Goal: Information Seeking & Learning: Learn about a topic

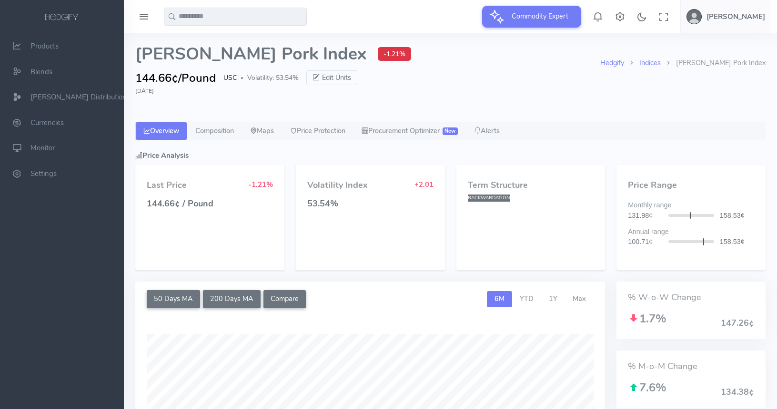
select select "****"
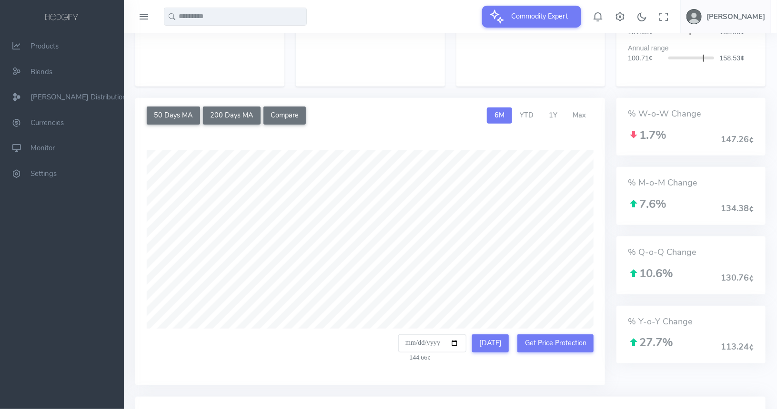
scroll to position [184, 0]
click at [539, 119] on link "YTD" at bounding box center [526, 116] width 29 height 16
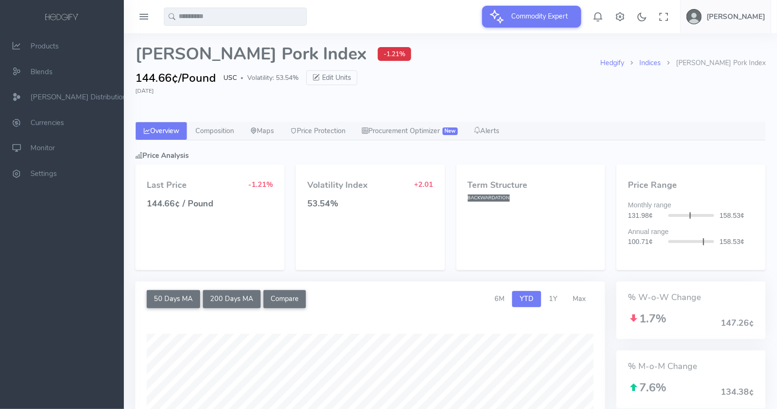
scroll to position [0, 0]
click at [660, 63] on link "Indices" at bounding box center [649, 63] width 21 height 10
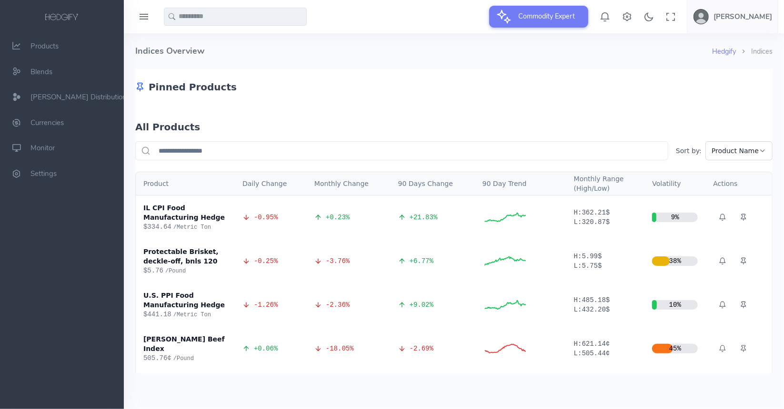
scroll to position [21, 0]
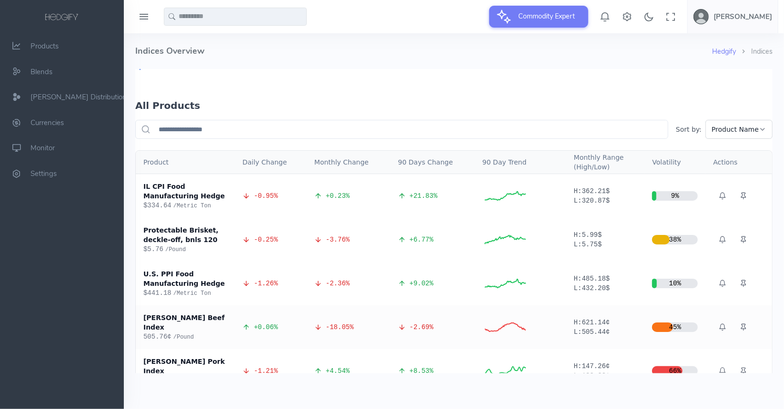
click at [191, 334] on span "/ Pound" at bounding box center [183, 337] width 20 height 7
click at [196, 315] on div "Whetstone Beef Index" at bounding box center [185, 322] width 84 height 19
